Goal: Task Accomplishment & Management: Use online tool/utility

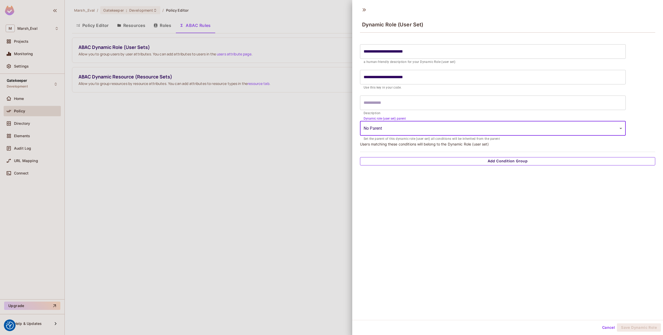
click at [416, 162] on button "Add Condition Group" at bounding box center [507, 161] width 295 height 8
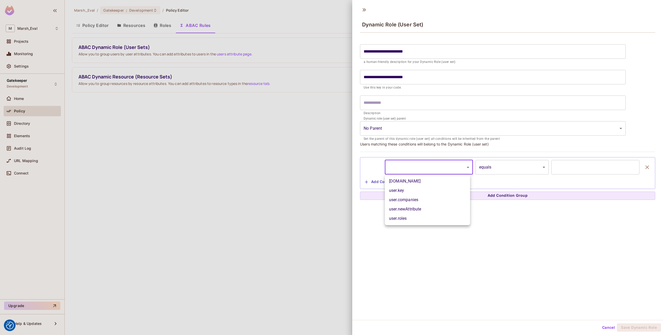
click at [411, 170] on body "We use cookies to enhance your browsing experience, serve personalized ads or c…" at bounding box center [331, 167] width 663 height 335
click at [417, 247] on div at bounding box center [331, 167] width 663 height 335
click at [514, 165] on body "We use cookies to enhance your browsing experience, serve personalized ads or c…" at bounding box center [331, 167] width 663 height 335
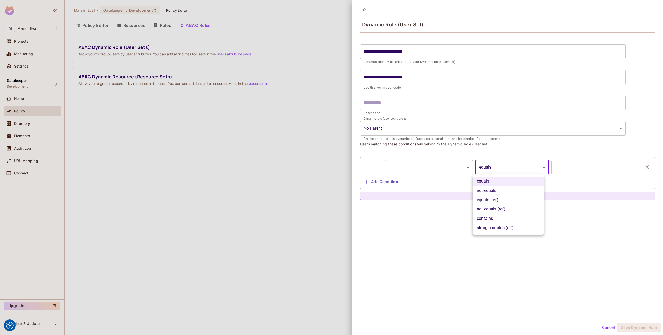
click at [494, 217] on li "contains" at bounding box center [507, 218] width 71 height 9
type input "********"
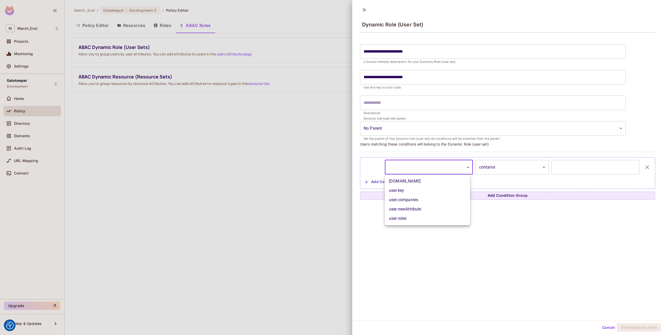
click at [457, 170] on body "We use cookies to enhance your browsing experience, serve personalized ads or c…" at bounding box center [331, 167] width 663 height 335
click at [457, 170] on div at bounding box center [331, 167] width 663 height 335
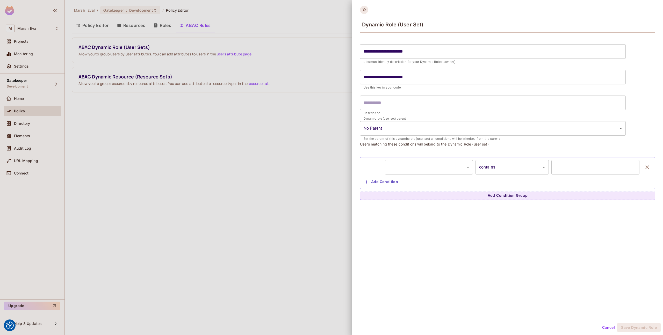
click at [362, 7] on icon at bounding box center [364, 10] width 8 height 8
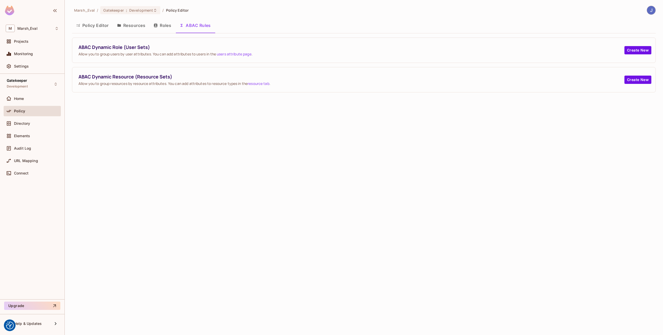
click at [212, 165] on div "Marsh_Eval / Gatekeeper : Development / Policy Editor Policy Editor Resources R…" at bounding box center [364, 167] width 598 height 335
click at [17, 123] on span "Directory" at bounding box center [22, 123] width 16 height 4
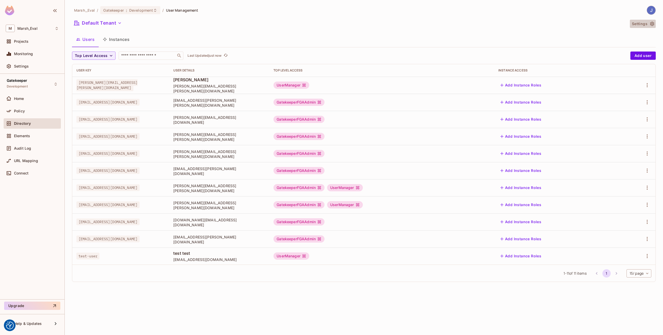
click at [648, 25] on button "Settings" at bounding box center [642, 24] width 26 height 8
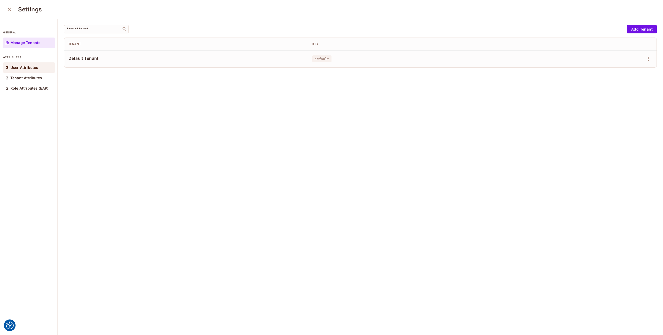
click at [21, 70] on div "User Attributes" at bounding box center [29, 67] width 52 height 10
